Goal: Information Seeking & Learning: Learn about a topic

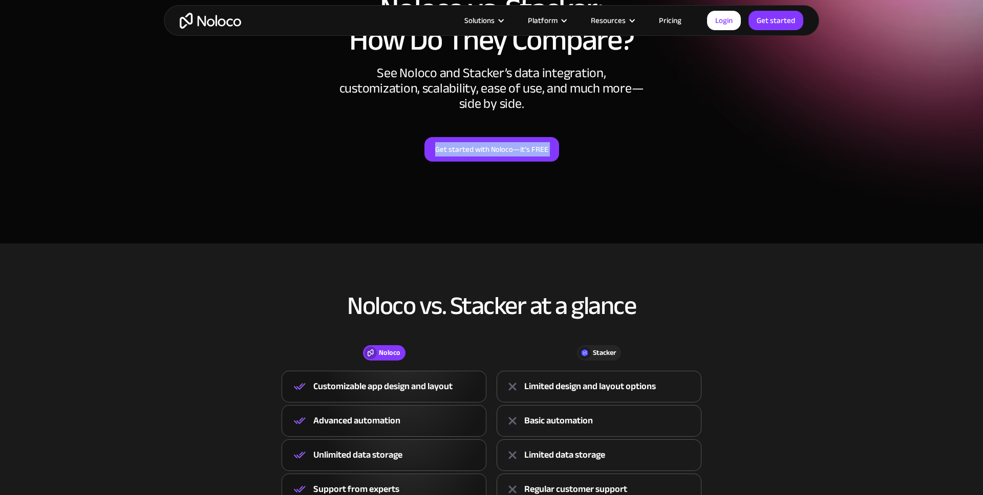
drag, startPoint x: 423, startPoint y: 131, endPoint x: 402, endPoint y: 349, distance: 219.1
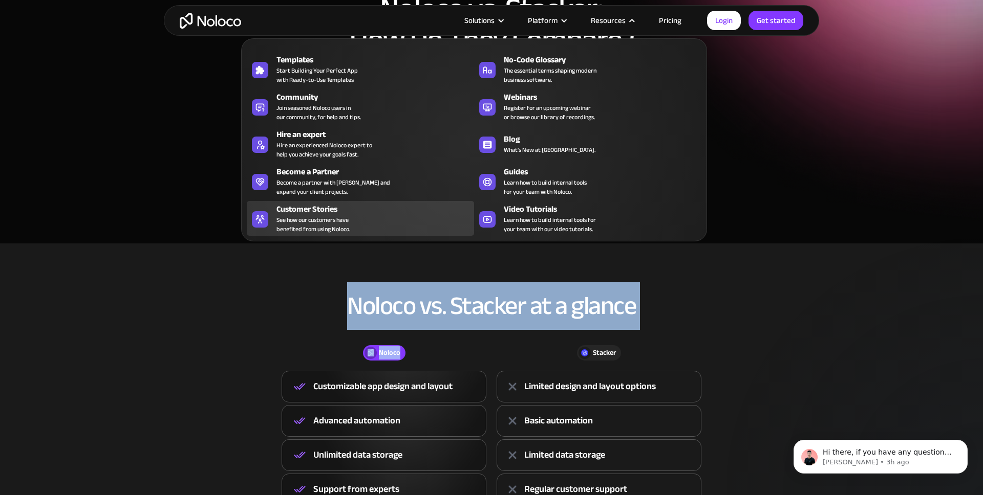
click at [361, 211] on div "Customer Stories" at bounding box center [377, 209] width 202 height 12
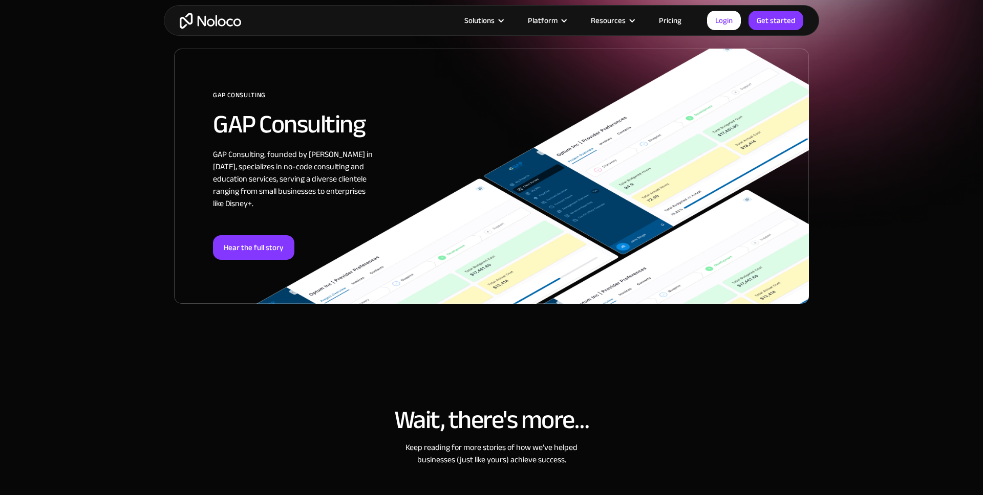
scroll to position [173, 0]
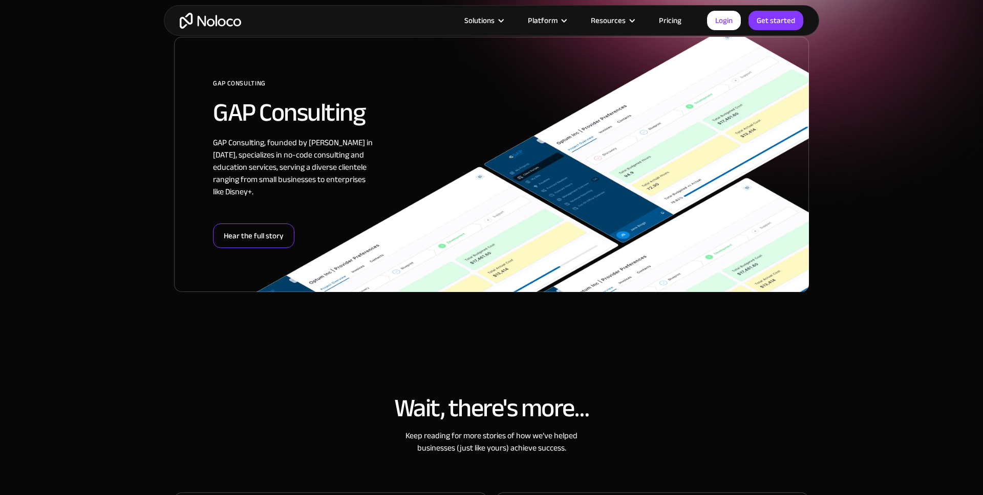
click at [251, 233] on div "Hear the full story" at bounding box center [253, 236] width 81 height 25
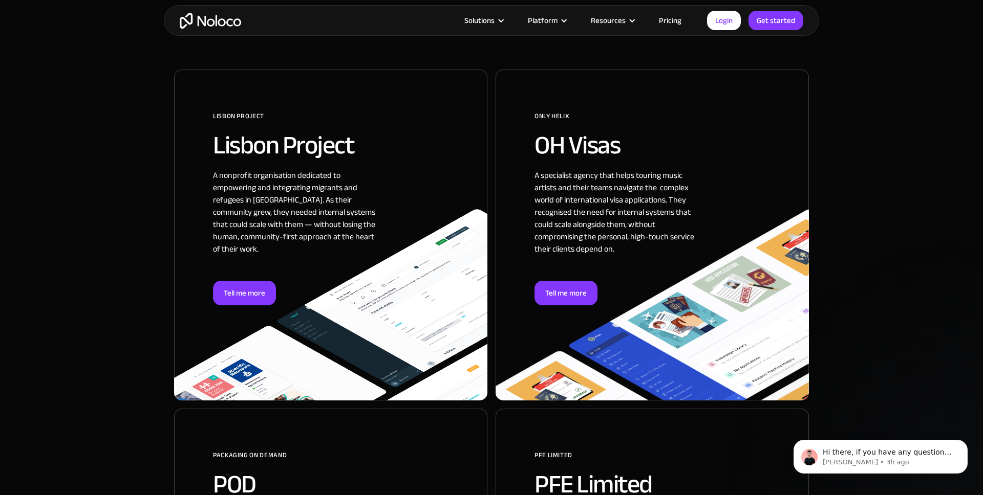
scroll to position [600, 0]
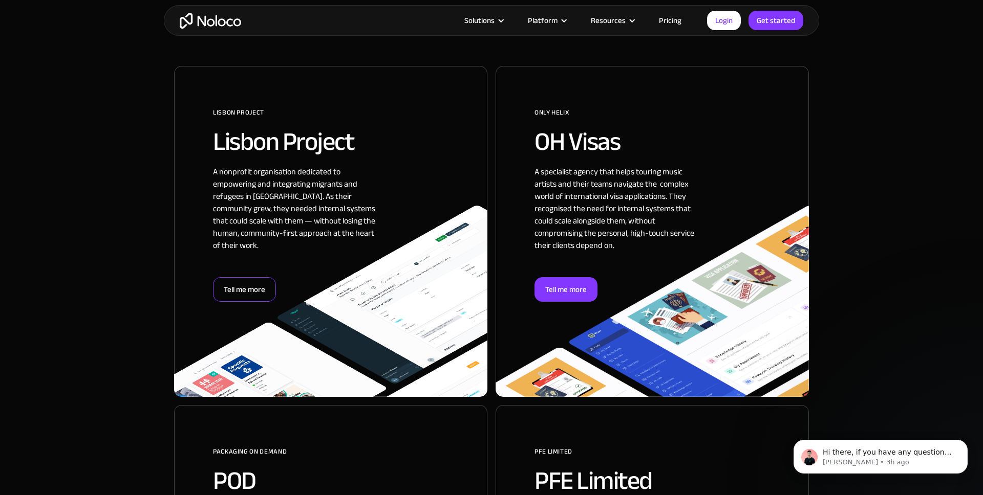
click at [249, 286] on div "Tell me more" at bounding box center [244, 289] width 63 height 25
click at [587, 284] on div "Tell me more" at bounding box center [565, 289] width 63 height 25
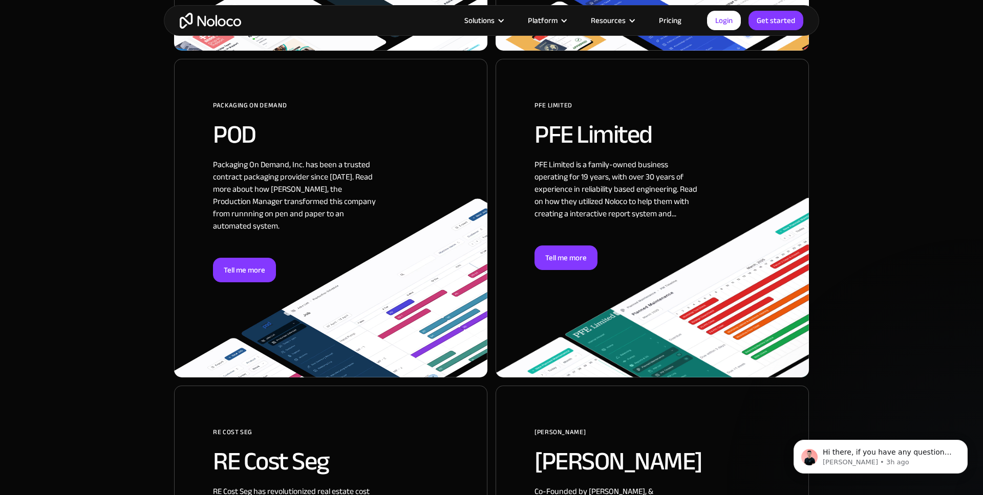
scroll to position [991, 0]
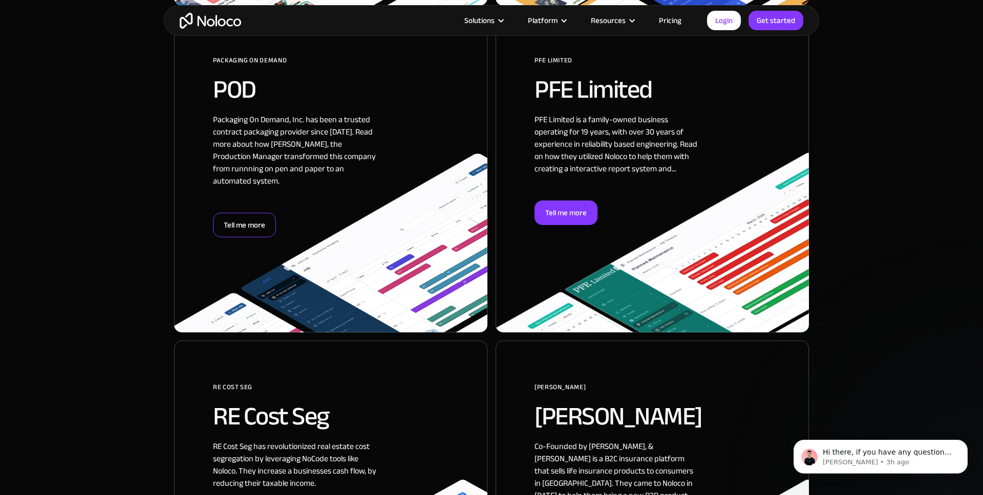
click at [256, 213] on div "Tell me more" at bounding box center [244, 225] width 63 height 25
click at [578, 216] on div "Tell me more" at bounding box center [565, 213] width 63 height 25
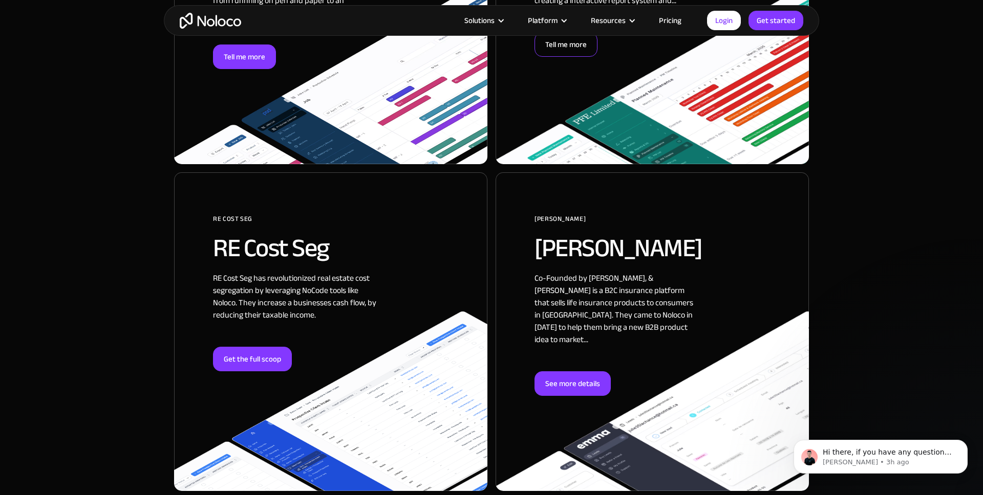
scroll to position [1316, 0]
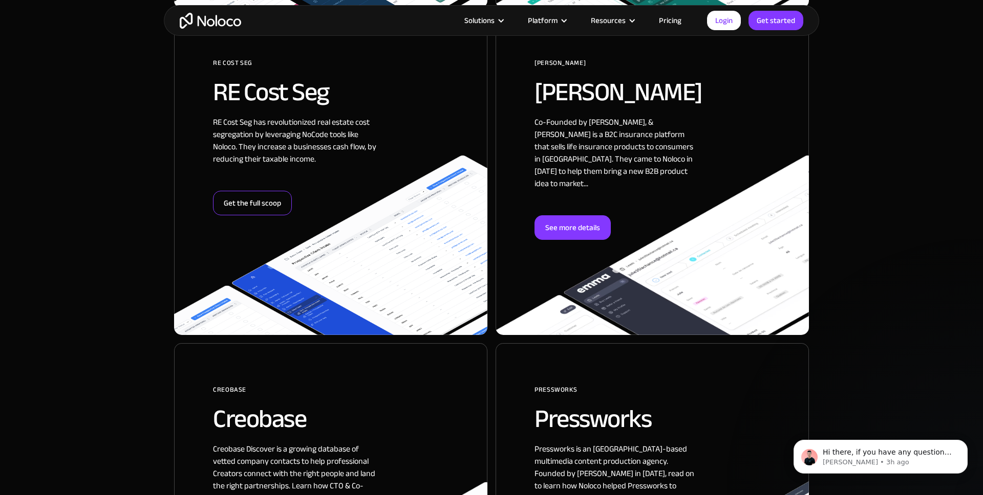
click at [260, 191] on div "Get the full scoop" at bounding box center [252, 203] width 79 height 25
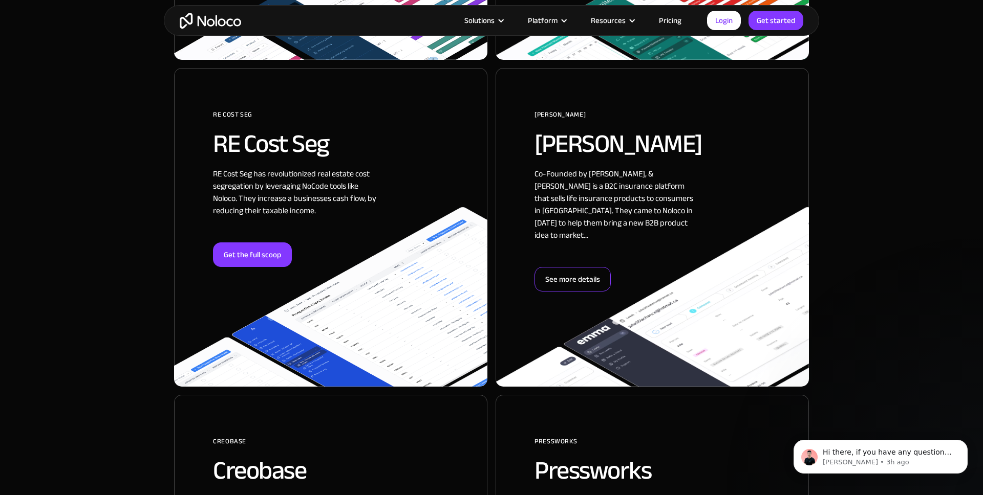
scroll to position [1265, 0]
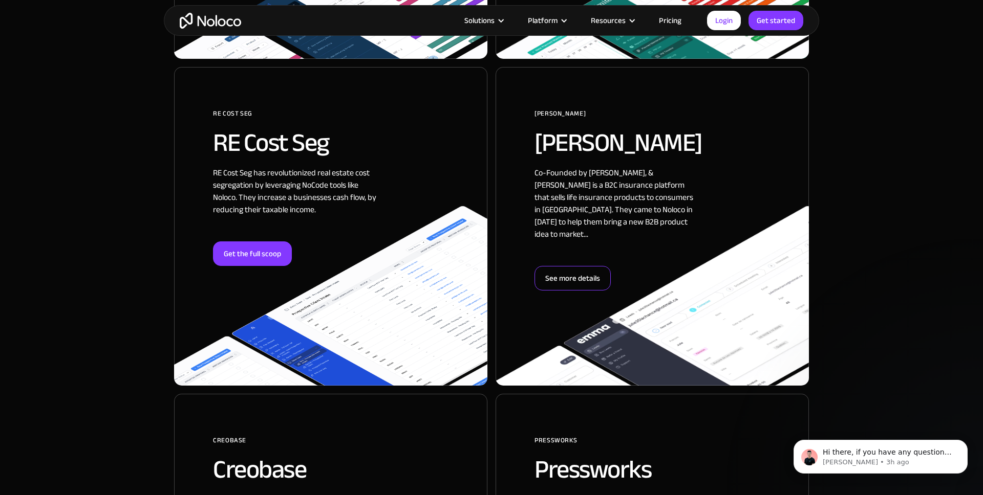
click at [572, 266] on div "See more details" at bounding box center [572, 278] width 76 height 25
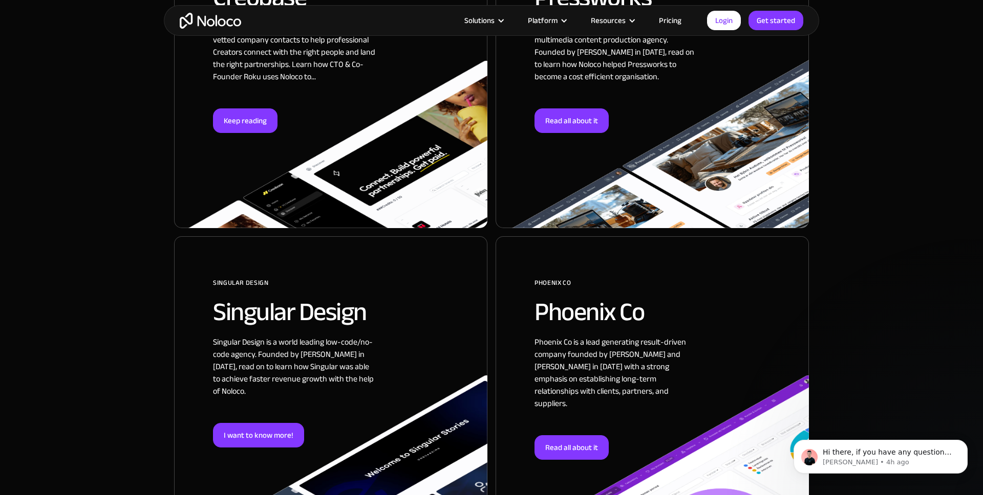
scroll to position [1727, 0]
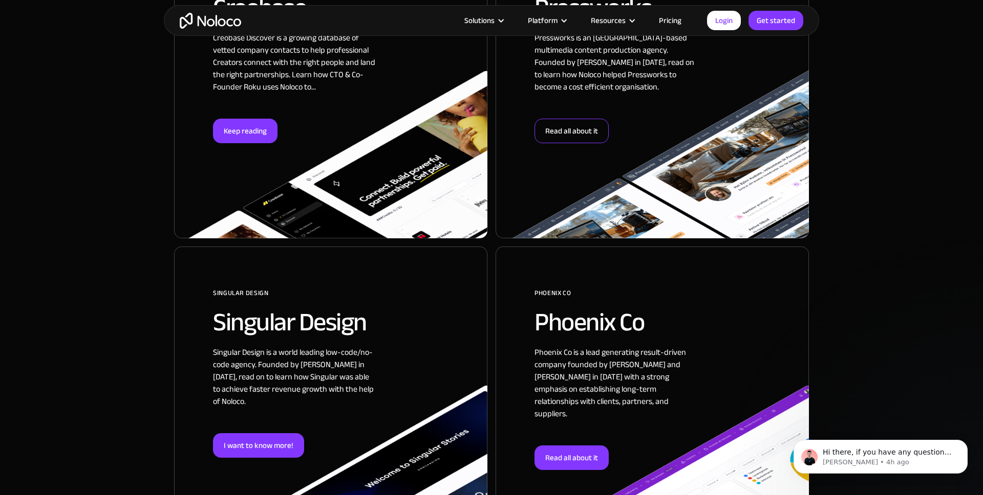
click at [583, 119] on div "Read all about it" at bounding box center [571, 131] width 74 height 25
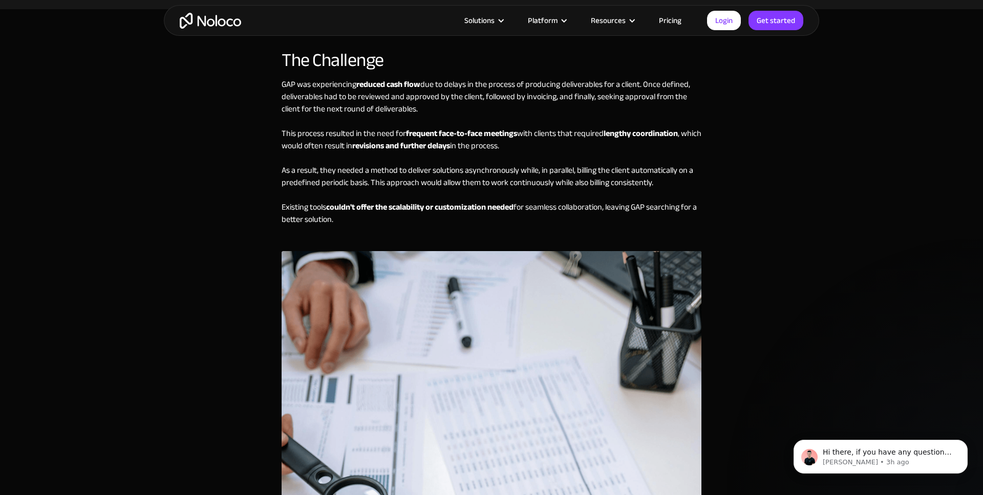
scroll to position [1015, 0]
drag, startPoint x: 536, startPoint y: 149, endPoint x: 364, endPoint y: 136, distance: 172.9
click at [364, 136] on div "GAP was experiencing reduced cash flow due to delays in the process of producin…" at bounding box center [491, 164] width 420 height 173
click at [402, 172] on div "GAP was experiencing reduced cash flow due to delays in the process of producin…" at bounding box center [491, 164] width 420 height 173
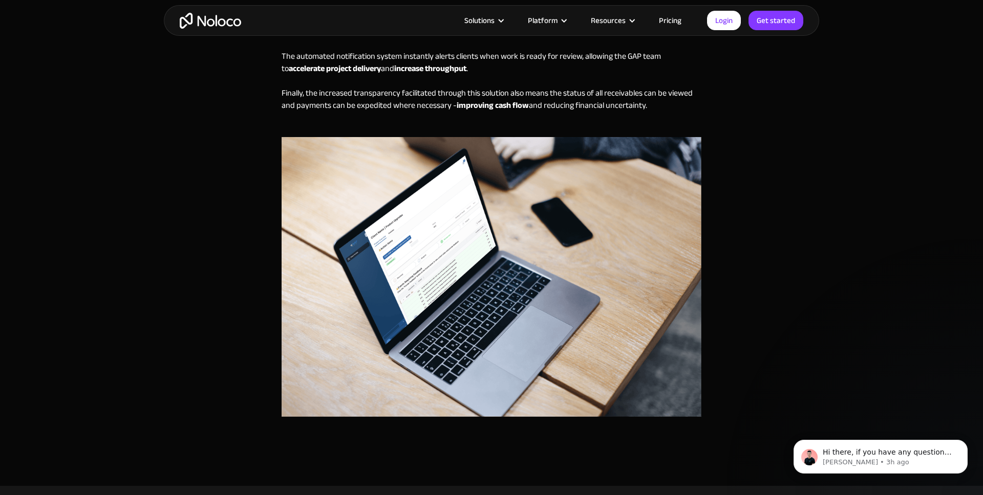
scroll to position [1995, 0]
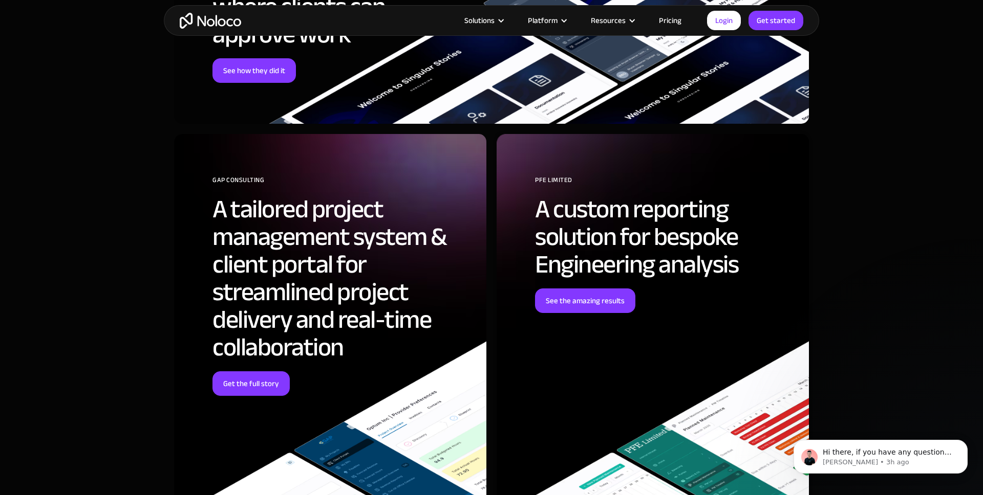
scroll to position [4146, 0]
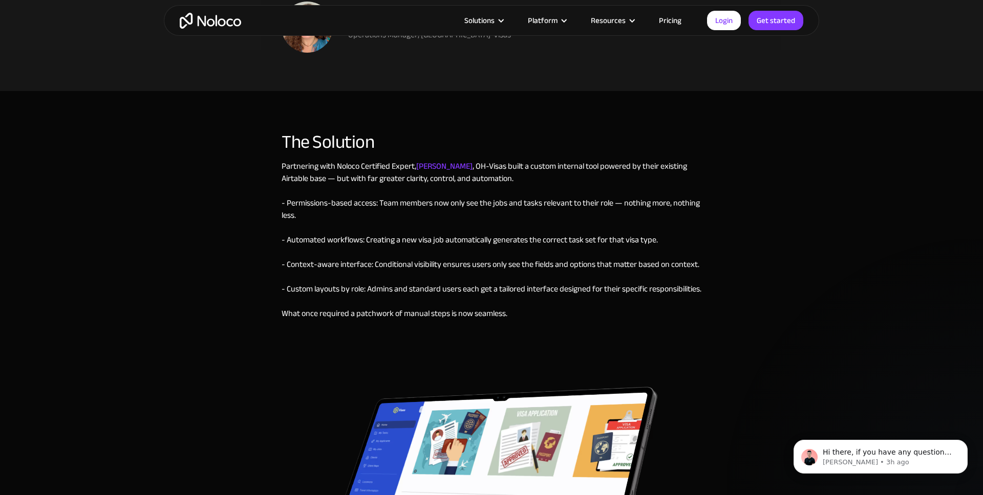
scroll to position [1524, 0]
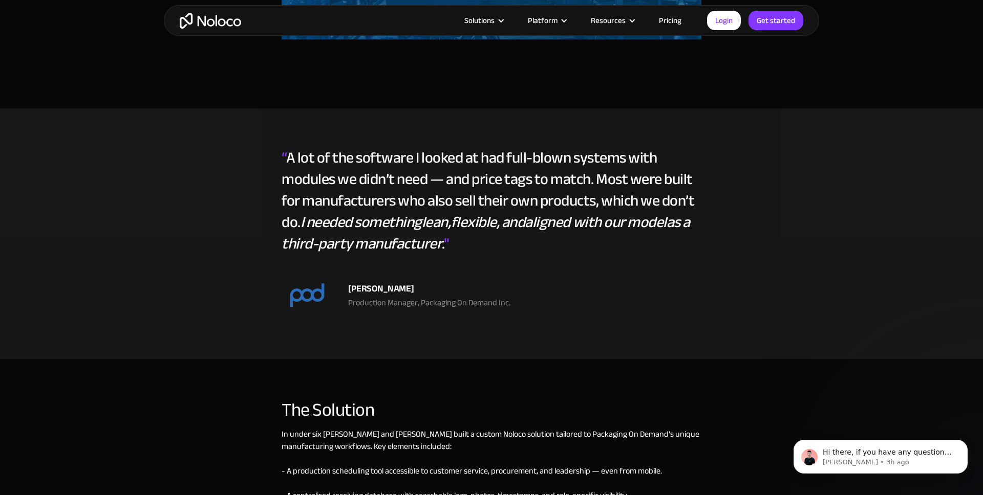
scroll to position [1446, 0]
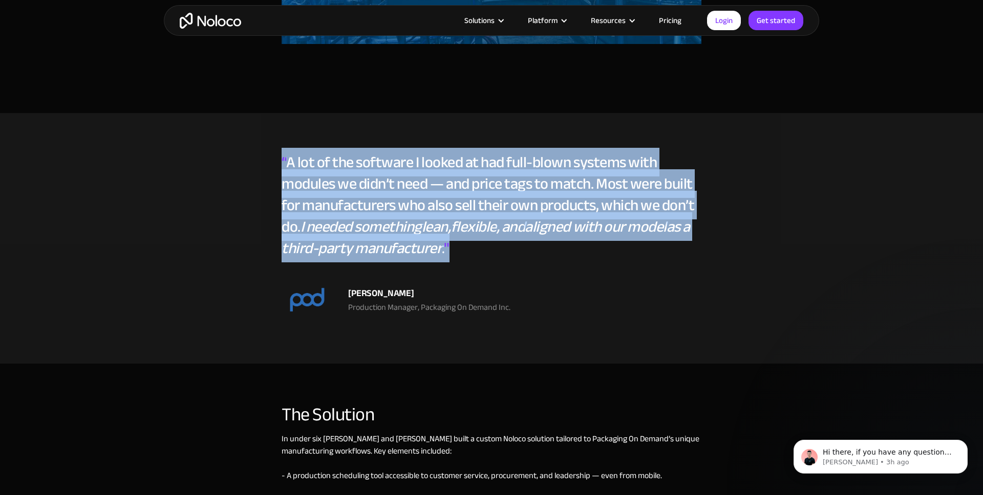
drag, startPoint x: 473, startPoint y: 254, endPoint x: 275, endPoint y: 163, distance: 217.3
click at [275, 163] on section "“ A lot of the software I looked at had full-blown systems with modules we didn…" at bounding box center [491, 238] width 983 height 251
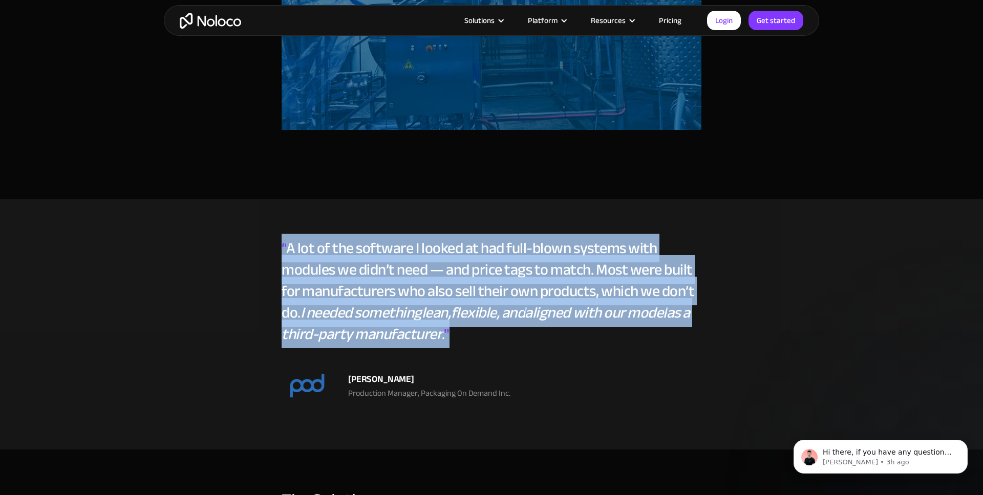
scroll to position [1359, 0]
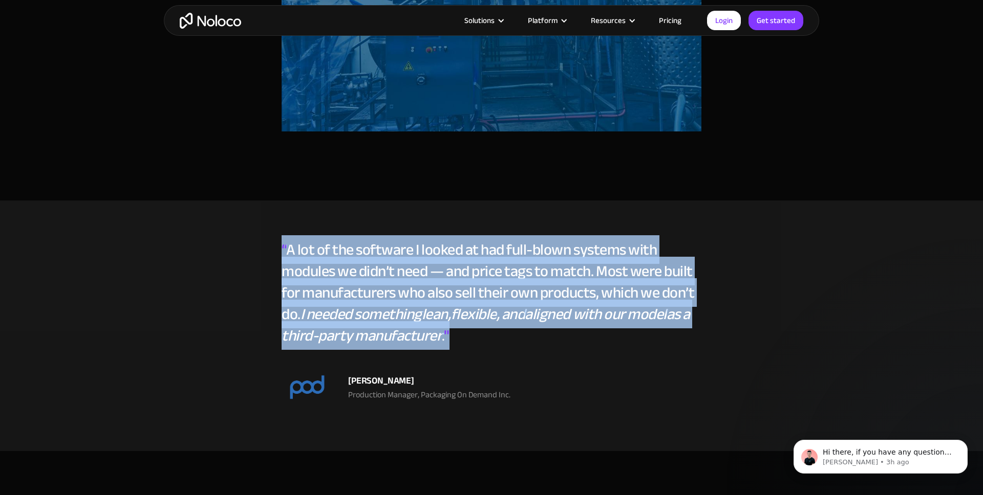
click at [512, 280] on div "“ A lot of the software I looked at had full-blown systems with modules we didn…" at bounding box center [491, 300] width 420 height 123
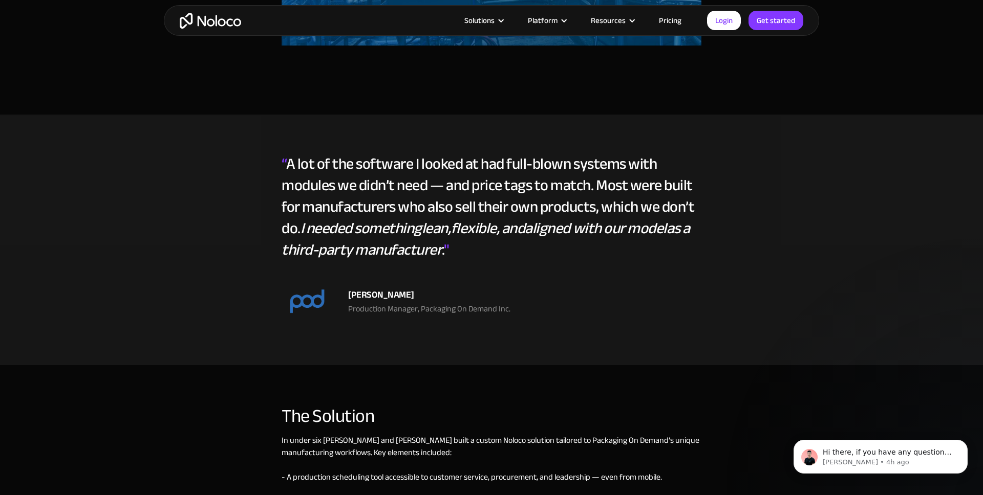
scroll to position [1444, 0]
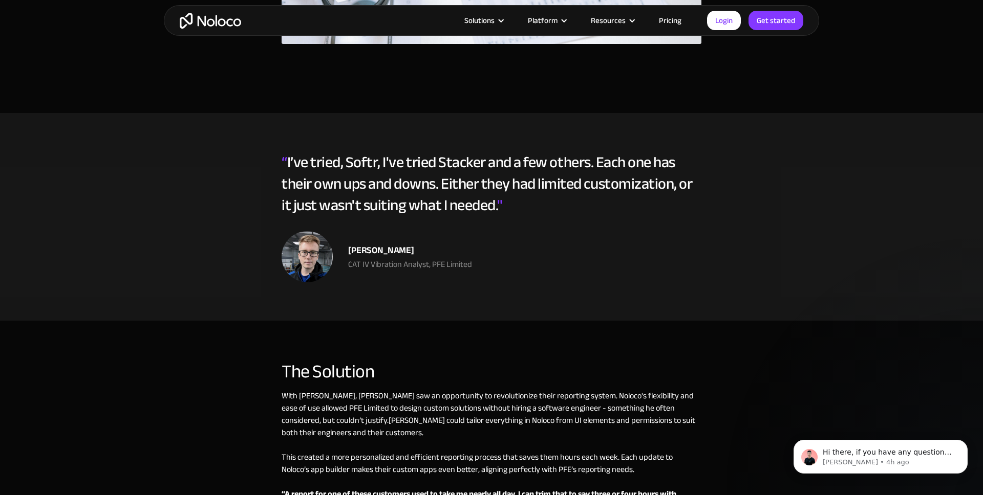
scroll to position [1526, 0]
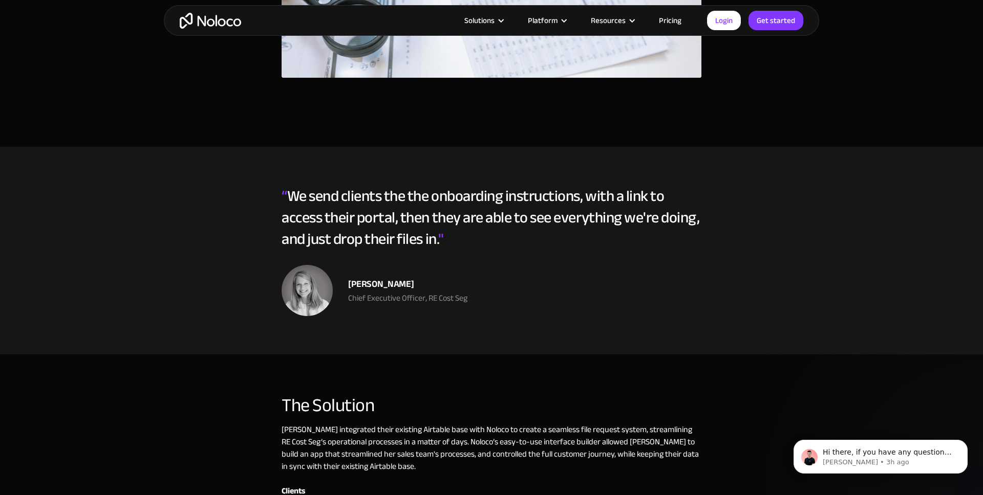
scroll to position [1549, 0]
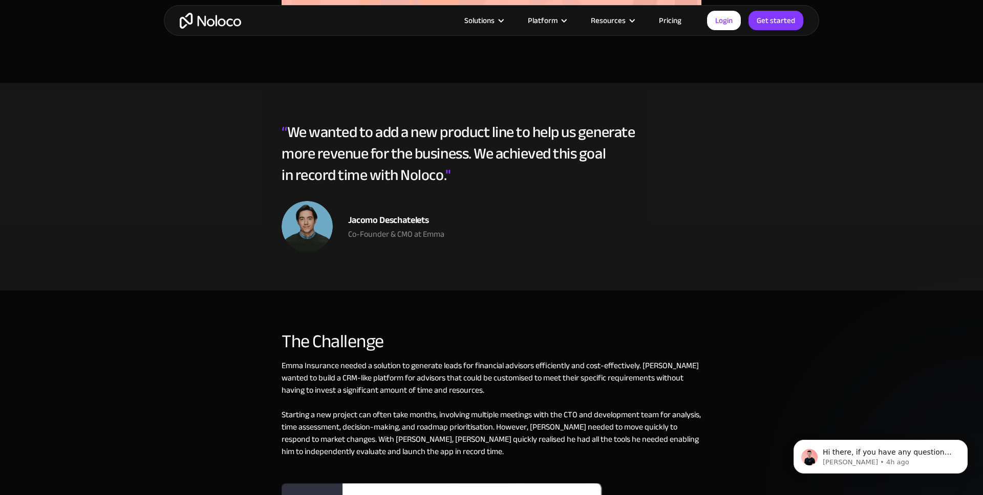
scroll to position [690, 0]
